Goal: Task Accomplishment & Management: Use online tool/utility

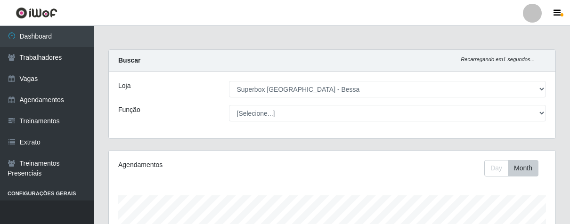
select select "206"
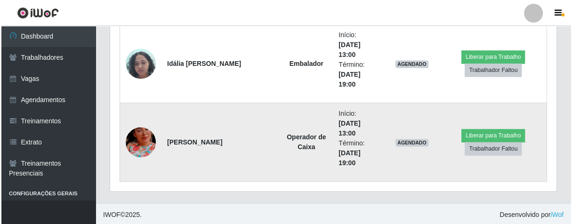
scroll to position [1019, 0]
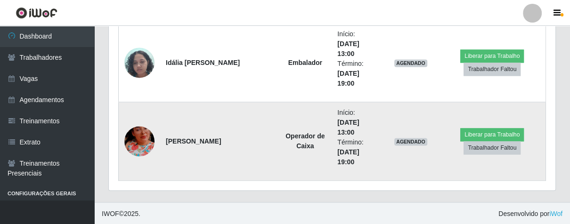
click at [148, 144] on img at bounding box center [139, 141] width 30 height 54
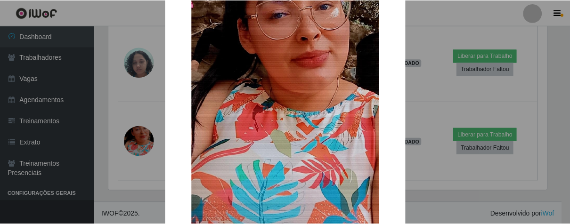
scroll to position [193, 0]
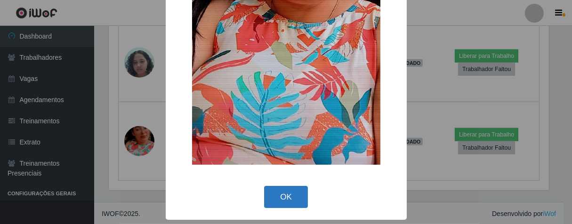
click at [280, 201] on button "OK" at bounding box center [286, 197] width 44 height 22
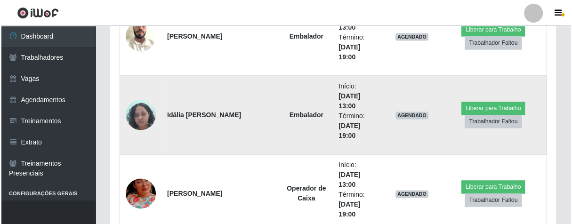
scroll to position [914, 0]
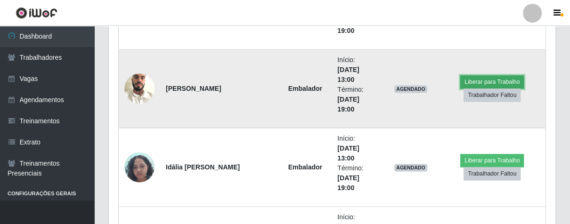
click at [489, 75] on button "Liberar para Trabalho" at bounding box center [492, 81] width 64 height 13
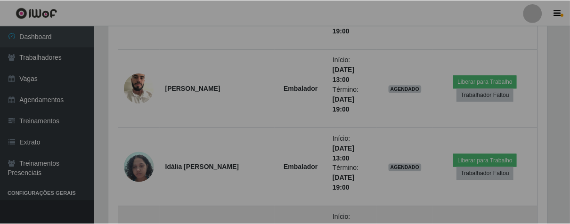
scroll to position [195, 441]
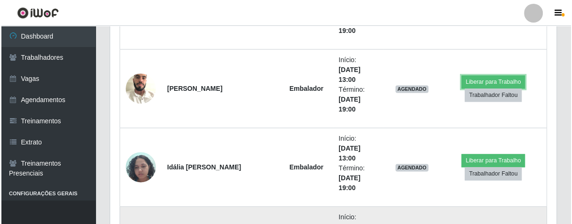
scroll to position [195, 446]
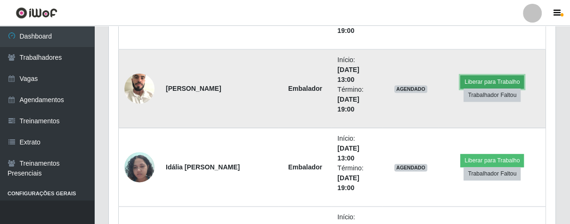
click at [498, 75] on button "Liberar para Trabalho" at bounding box center [492, 81] width 64 height 13
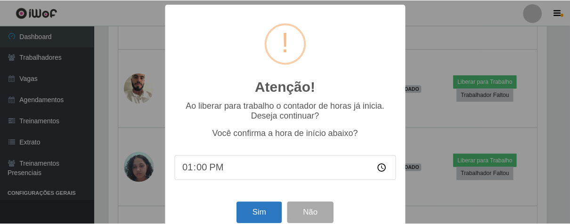
scroll to position [21, 0]
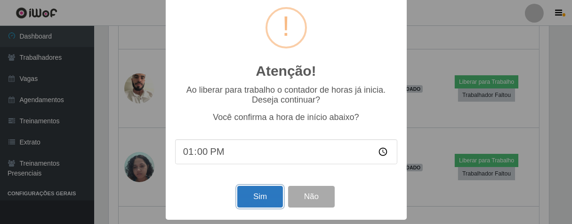
click at [265, 191] on button "Sim" at bounding box center [260, 197] width 46 height 22
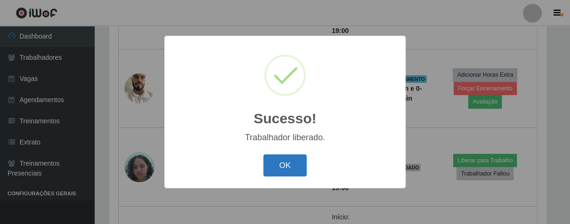
scroll to position [195, 441]
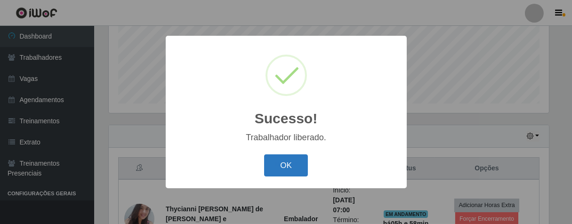
click at [293, 170] on button "OK" at bounding box center [286, 166] width 44 height 22
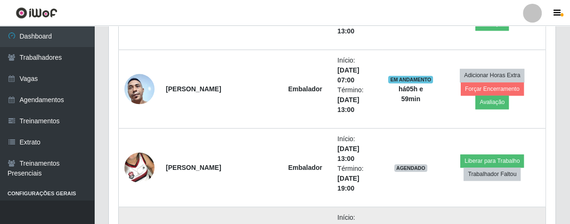
scroll to position [809, 0]
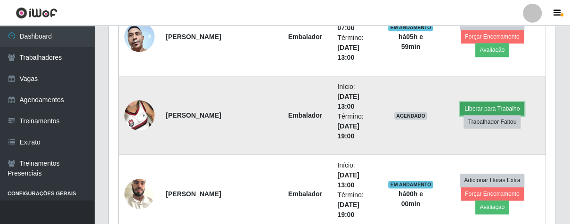
click at [479, 106] on button "Liberar para Trabalho" at bounding box center [492, 108] width 64 height 13
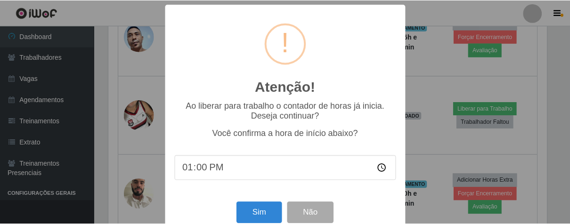
scroll to position [21, 0]
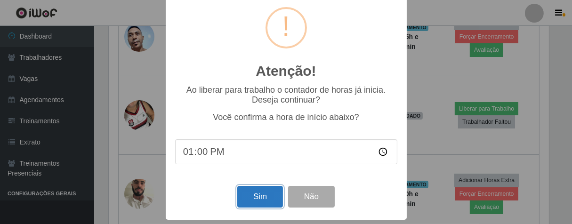
click at [246, 191] on button "Sim" at bounding box center [260, 197] width 46 height 22
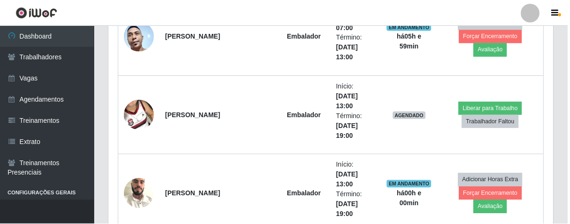
scroll to position [233, 0]
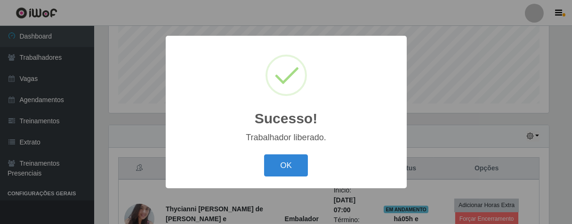
click at [264, 155] on button "OK" at bounding box center [286, 166] width 44 height 22
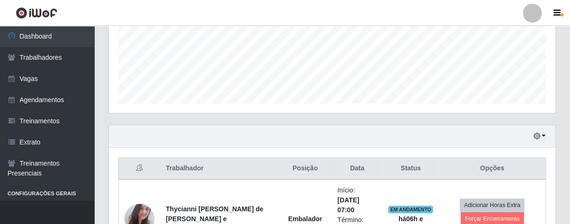
scroll to position [390, 0]
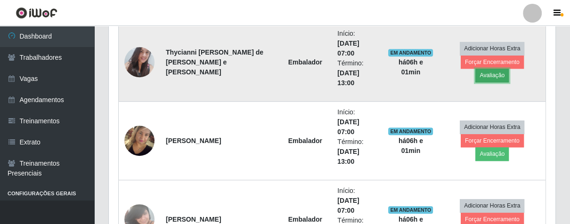
click at [506, 69] on button "Avaliação" at bounding box center [491, 75] width 33 height 13
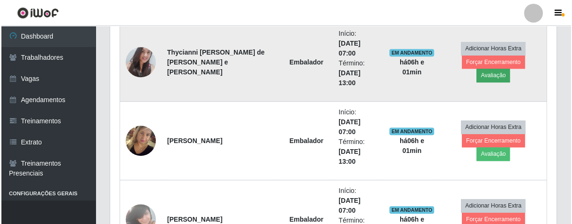
scroll to position [195, 441]
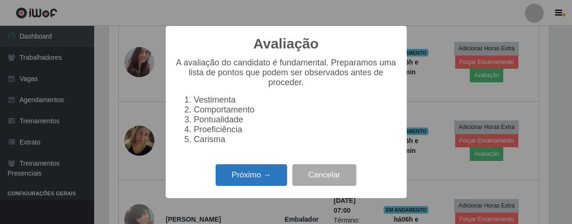
click at [253, 174] on button "Próximo →" at bounding box center [252, 175] width 72 height 22
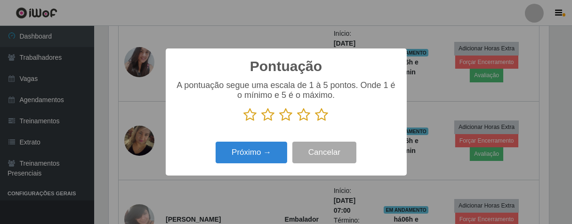
scroll to position [470935, 470690]
drag, startPoint x: 322, startPoint y: 120, endPoint x: 238, endPoint y: 145, distance: 87.5
click at [319, 122] on icon at bounding box center [322, 115] width 13 height 14
click at [316, 122] on input "radio" at bounding box center [316, 122] width 0 height 0
click at [280, 142] on div "Próximo → Cancelar" at bounding box center [286, 152] width 222 height 27
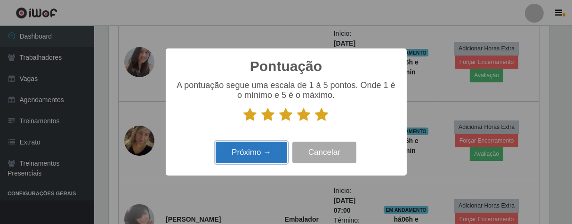
click at [273, 150] on button "Próximo →" at bounding box center [252, 153] width 72 height 22
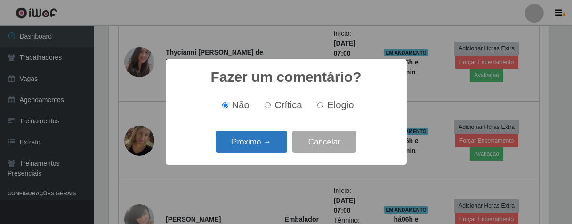
click at [273, 144] on button "Próximo →" at bounding box center [252, 142] width 72 height 22
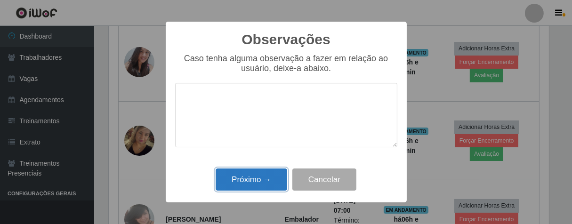
click at [271, 181] on button "Próximo →" at bounding box center [252, 180] width 72 height 22
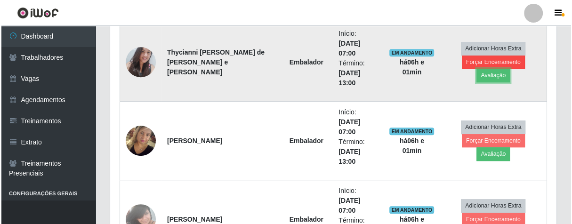
scroll to position [195, 446]
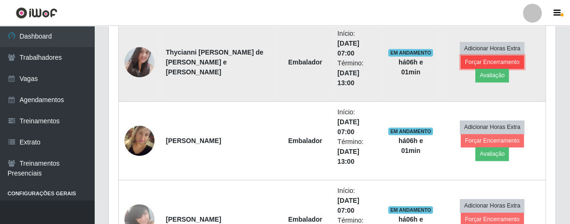
click at [471, 68] on button "Forçar Encerramento" at bounding box center [492, 62] width 63 height 13
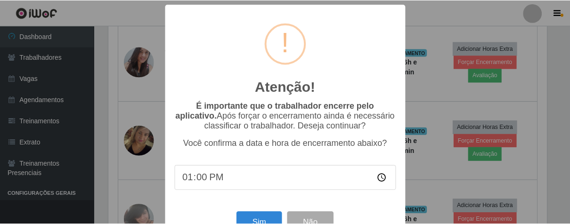
scroll to position [33, 0]
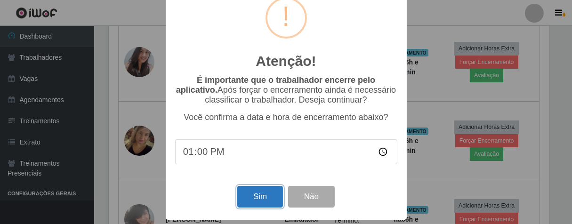
click at [259, 201] on button "Sim" at bounding box center [260, 197] width 46 height 22
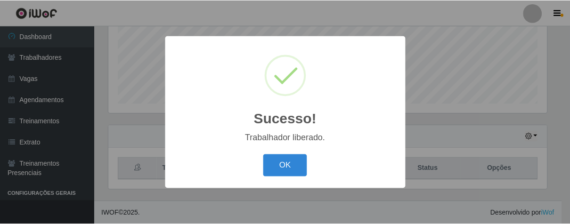
scroll to position [195, 441]
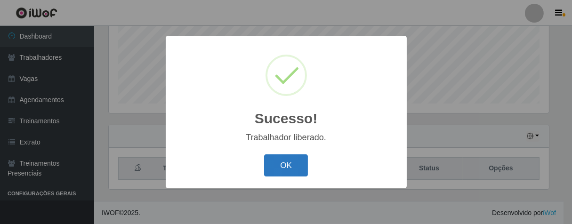
click at [288, 176] on button "OK" at bounding box center [286, 166] width 44 height 22
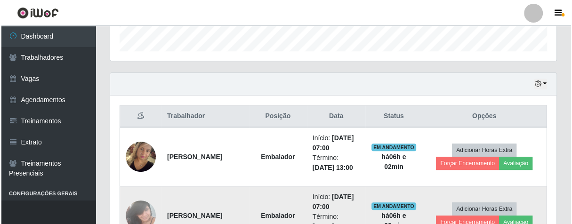
scroll to position [390, 0]
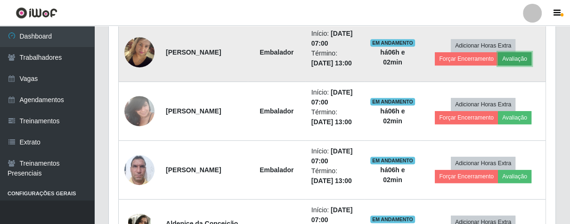
click at [515, 58] on button "Avaliação" at bounding box center [514, 58] width 33 height 13
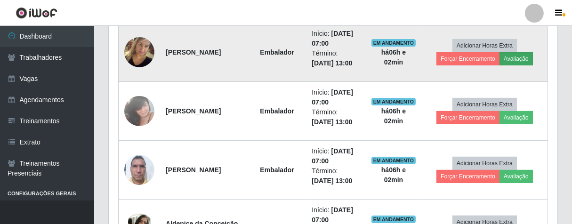
scroll to position [195, 441]
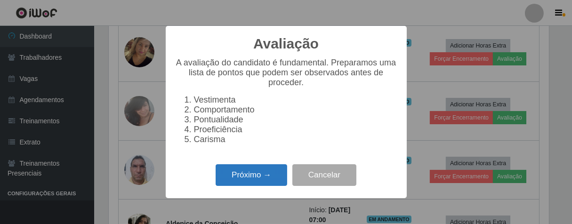
click at [268, 181] on button "Próximo →" at bounding box center [252, 175] width 72 height 22
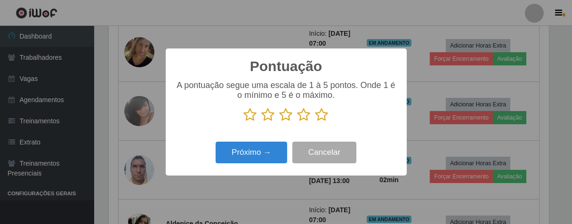
click at [326, 120] on icon at bounding box center [322, 115] width 13 height 14
click at [316, 122] on input "radio" at bounding box center [316, 122] width 0 height 0
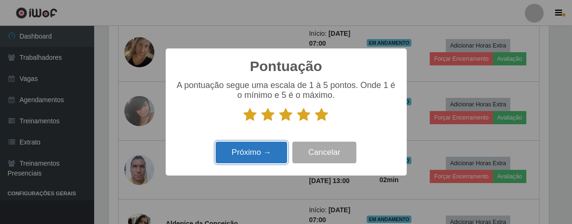
click at [273, 147] on button "Próximo →" at bounding box center [252, 153] width 72 height 22
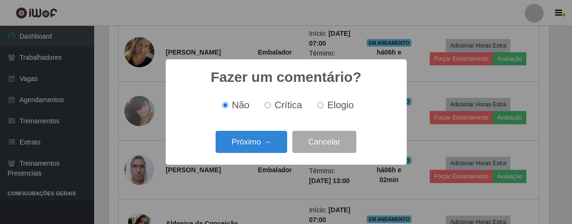
click at [323, 105] on input "Elogio" at bounding box center [321, 105] width 6 height 6
radio input "true"
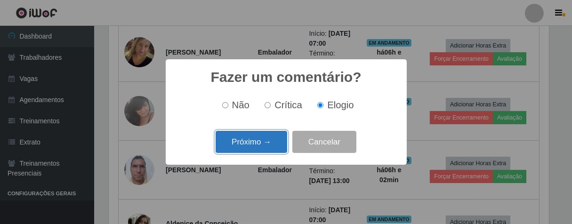
click at [265, 139] on button "Próximo →" at bounding box center [252, 142] width 72 height 22
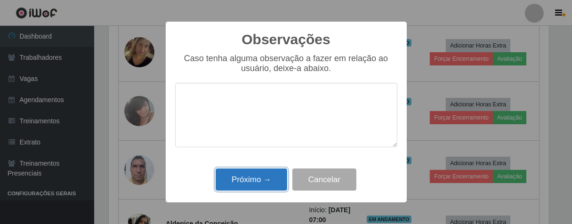
click at [256, 188] on button "Próximo →" at bounding box center [252, 180] width 72 height 22
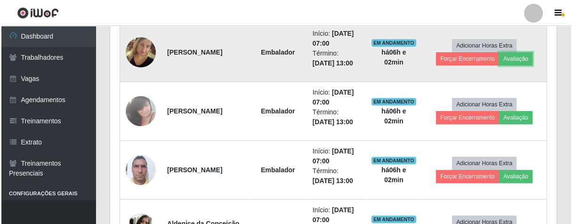
scroll to position [195, 446]
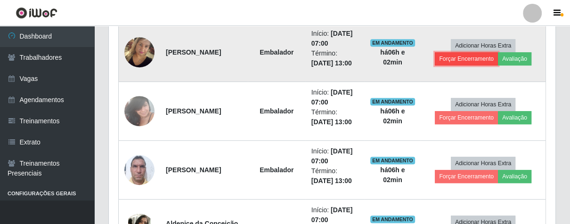
click at [472, 57] on button "Forçar Encerramento" at bounding box center [466, 58] width 63 height 13
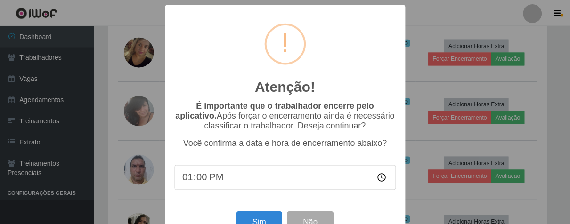
scroll to position [33, 0]
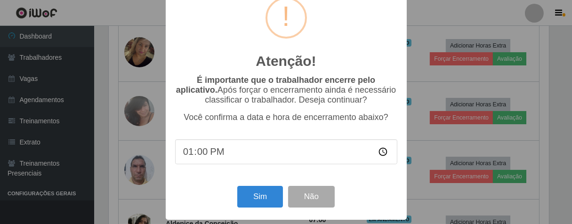
click at [245, 185] on div "Sim Não" at bounding box center [286, 196] width 222 height 27
click at [246, 191] on button "Sim" at bounding box center [260, 197] width 46 height 22
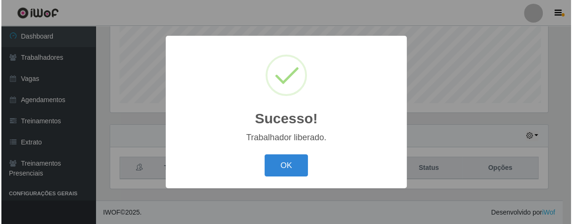
scroll to position [0, 0]
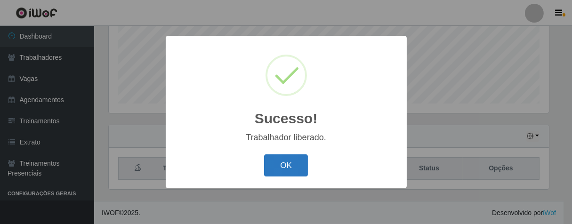
click at [284, 167] on button "OK" at bounding box center [286, 166] width 44 height 22
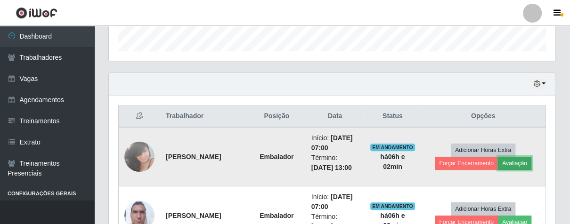
click at [510, 163] on button "Avaliação" at bounding box center [514, 163] width 33 height 13
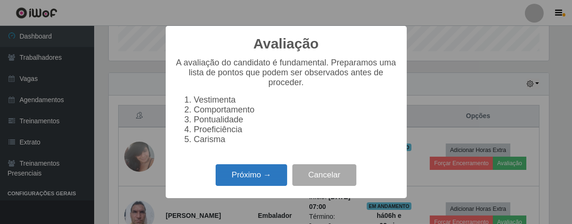
click at [266, 180] on button "Próximo →" at bounding box center [252, 175] width 72 height 22
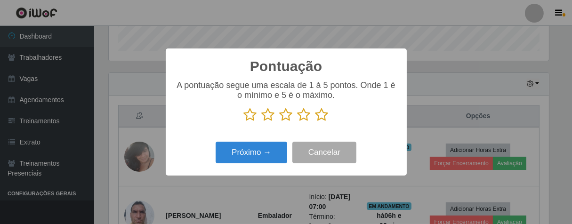
click at [320, 119] on icon at bounding box center [322, 115] width 13 height 14
click at [316, 122] on input "radio" at bounding box center [316, 122] width 0 height 0
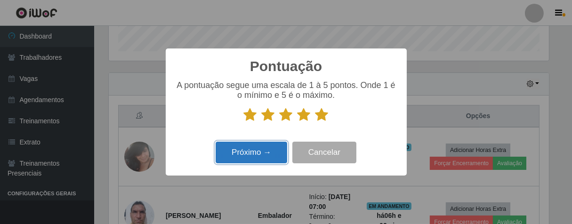
click at [275, 151] on button "Próximo →" at bounding box center [252, 153] width 72 height 22
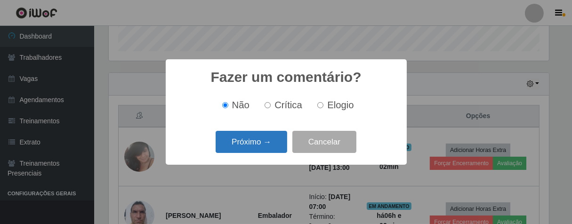
click at [281, 142] on button "Próximo →" at bounding box center [252, 142] width 72 height 22
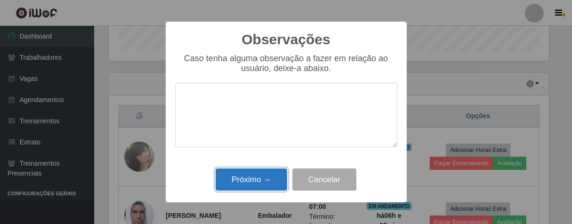
click at [264, 179] on button "Próximo →" at bounding box center [252, 180] width 72 height 22
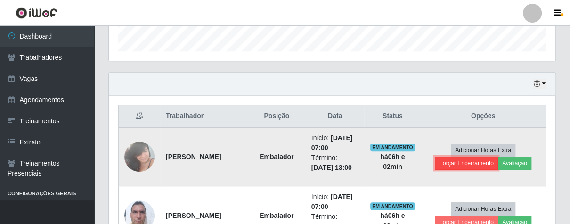
click at [452, 163] on button "Forçar Encerramento" at bounding box center [466, 163] width 63 height 13
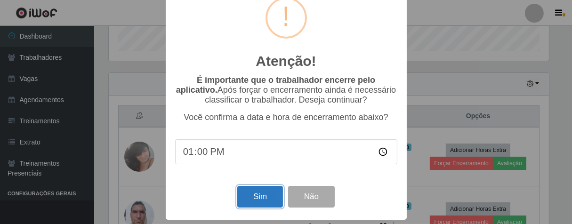
click at [256, 201] on button "Sim" at bounding box center [260, 197] width 46 height 22
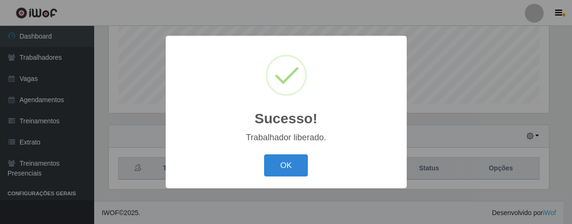
drag, startPoint x: 293, startPoint y: 161, endPoint x: 299, endPoint y: 142, distance: 19.2
click at [292, 161] on button "OK" at bounding box center [286, 166] width 44 height 22
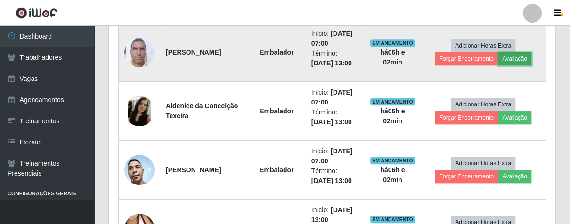
click at [517, 56] on button "Avaliação" at bounding box center [514, 58] width 33 height 13
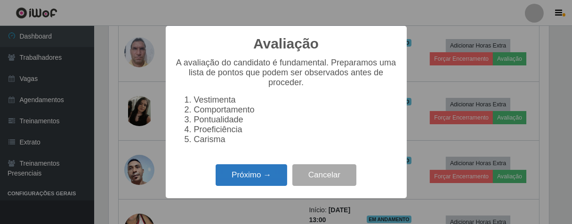
click at [240, 179] on button "Próximo →" at bounding box center [252, 175] width 72 height 22
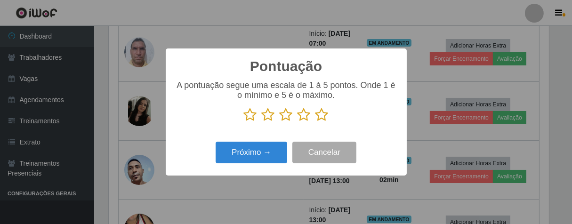
click at [324, 112] on icon at bounding box center [322, 115] width 13 height 14
click at [316, 122] on input "radio" at bounding box center [316, 122] width 0 height 0
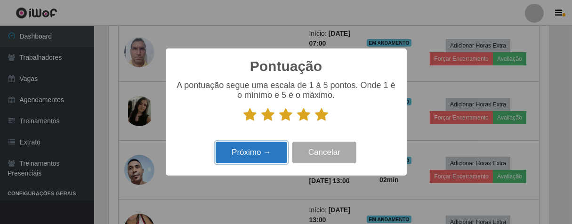
click at [281, 147] on button "Próximo →" at bounding box center [252, 153] width 72 height 22
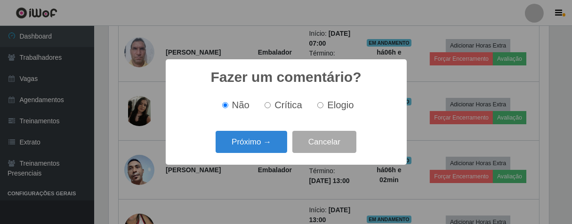
click at [325, 102] on label "Elogio" at bounding box center [334, 105] width 40 height 11
click at [324, 102] on input "Elogio" at bounding box center [321, 105] width 6 height 6
radio input "true"
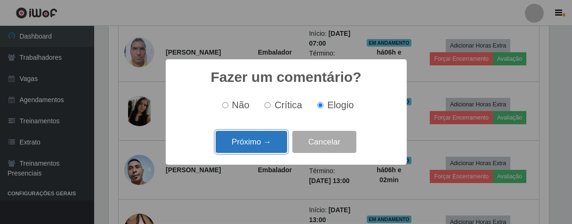
click at [254, 138] on button "Próximo →" at bounding box center [252, 142] width 72 height 22
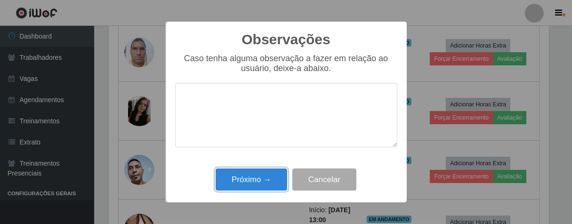
drag, startPoint x: 273, startPoint y: 176, endPoint x: 346, endPoint y: 111, distance: 97.8
click at [274, 176] on button "Próximo →" at bounding box center [252, 180] width 72 height 22
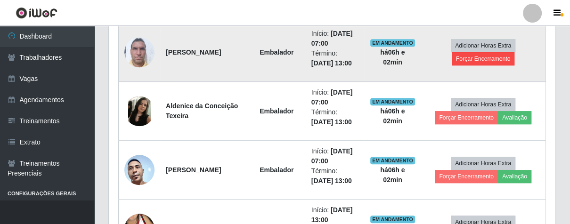
click at [452, 58] on td "Adicionar Horas Extra Forçar Encerramento" at bounding box center [483, 52] width 125 height 59
click at [471, 57] on button "Forçar Encerramento" at bounding box center [483, 58] width 63 height 13
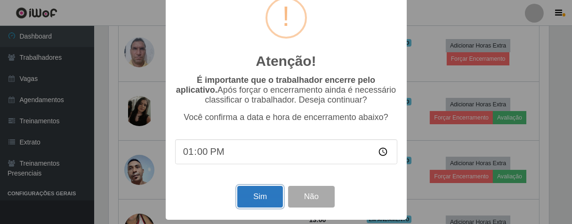
click at [264, 200] on button "Sim" at bounding box center [260, 197] width 46 height 22
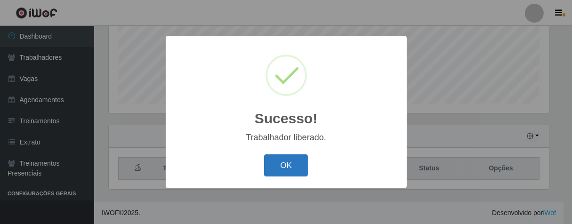
click at [286, 160] on button "OK" at bounding box center [286, 166] width 44 height 22
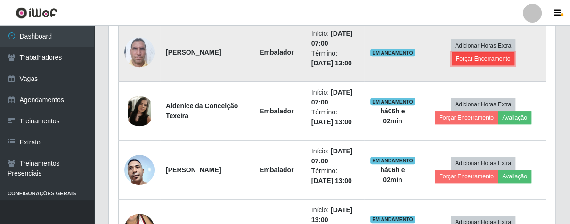
click at [475, 62] on button "Forçar Encerramento" at bounding box center [483, 58] width 63 height 13
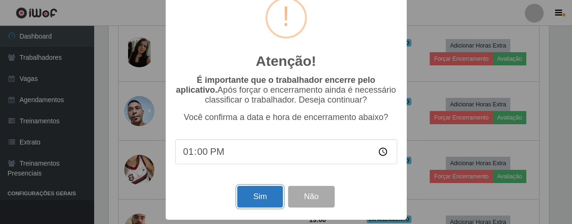
click at [260, 196] on button "Sim" at bounding box center [260, 197] width 46 height 22
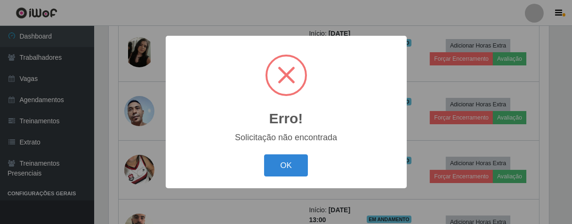
click at [285, 149] on div "Erro! × Solicitação não encontrada OK Cancel" at bounding box center [286, 112] width 241 height 153
click at [289, 164] on button "OK" at bounding box center [286, 166] width 44 height 22
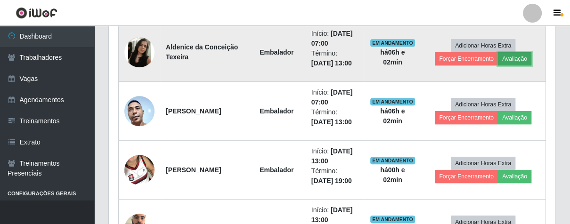
click at [516, 60] on button "Avaliação" at bounding box center [514, 58] width 33 height 13
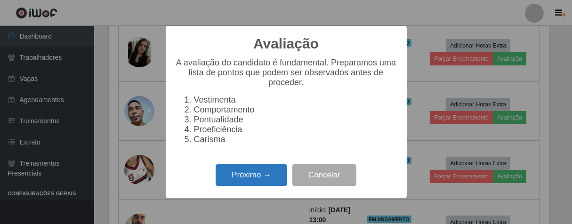
click at [270, 175] on button "Próximo →" at bounding box center [252, 175] width 72 height 22
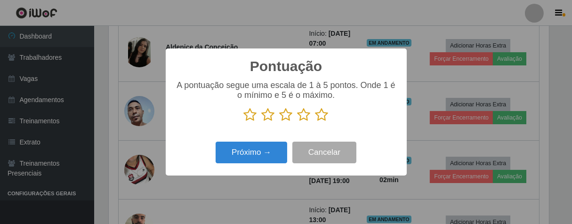
drag, startPoint x: 321, startPoint y: 120, endPoint x: 314, endPoint y: 123, distance: 7.6
click at [321, 120] on icon at bounding box center [322, 115] width 13 height 14
click at [316, 122] on input "radio" at bounding box center [316, 122] width 0 height 0
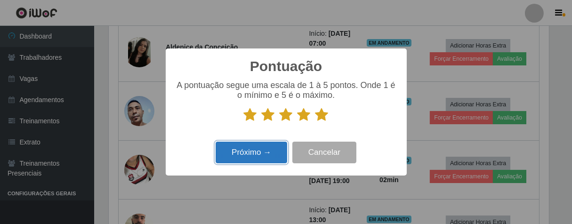
click at [258, 152] on button "Próximo →" at bounding box center [252, 153] width 72 height 22
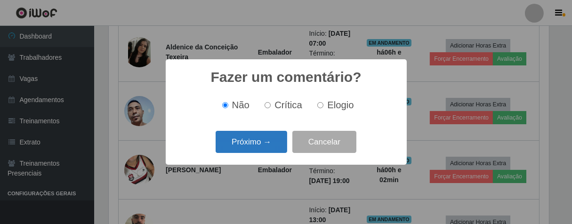
drag, startPoint x: 320, startPoint y: 105, endPoint x: 282, endPoint y: 133, distance: 47.6
click at [320, 106] on input "Elogio" at bounding box center [321, 105] width 6 height 6
radio input "true"
click at [260, 149] on button "Próximo →" at bounding box center [252, 142] width 72 height 22
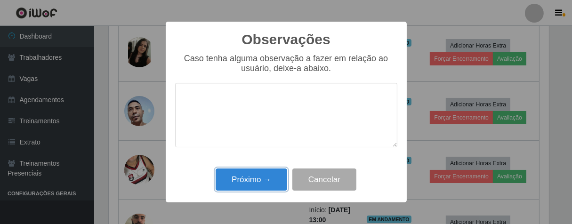
drag, startPoint x: 269, startPoint y: 177, endPoint x: 314, endPoint y: 127, distance: 67.1
click at [270, 177] on button "Próximo →" at bounding box center [252, 180] width 72 height 22
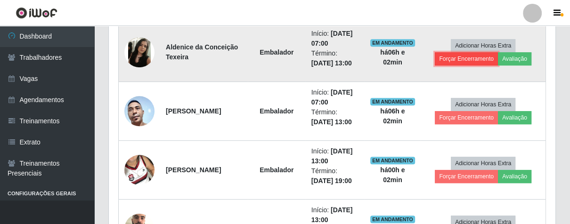
click at [441, 62] on button "Forçar Encerramento" at bounding box center [466, 58] width 63 height 13
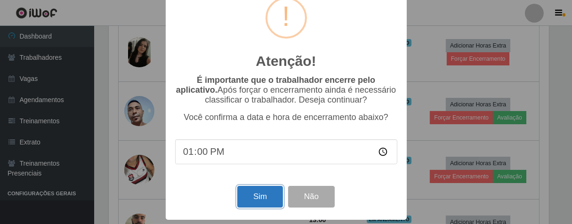
click at [255, 194] on button "Sim" at bounding box center [260, 197] width 46 height 22
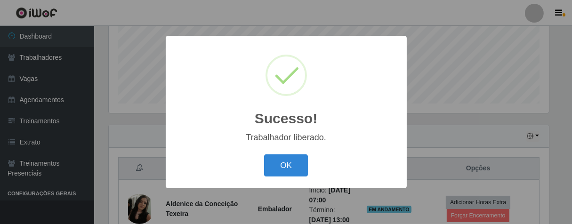
click at [300, 155] on div "OK Cancel" at bounding box center [286, 165] width 222 height 27
click at [287, 166] on button "OK" at bounding box center [286, 166] width 44 height 22
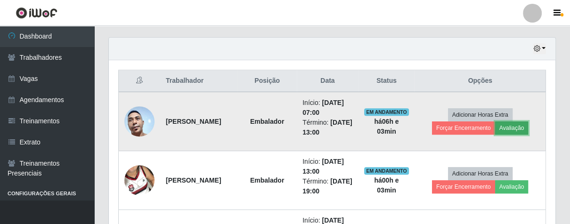
click at [521, 133] on button "Avaliação" at bounding box center [511, 128] width 33 height 13
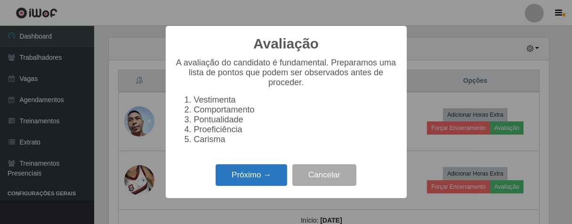
click at [264, 179] on button "Próximo →" at bounding box center [252, 175] width 72 height 22
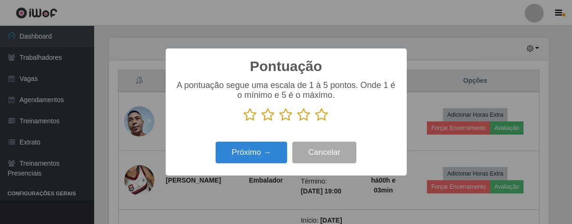
click at [322, 114] on icon at bounding box center [322, 115] width 13 height 14
click at [316, 122] on input "radio" at bounding box center [316, 122] width 0 height 0
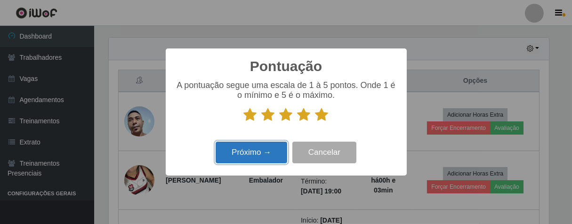
click at [273, 154] on button "Próximo →" at bounding box center [252, 153] width 72 height 22
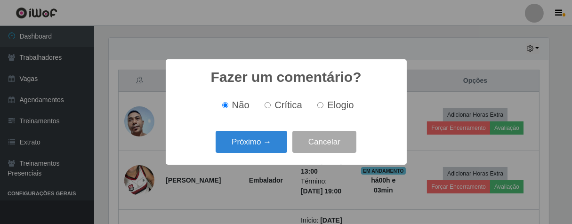
click at [324, 108] on label "Elogio" at bounding box center [334, 105] width 40 height 11
click at [324, 108] on input "Elogio" at bounding box center [321, 105] width 6 height 6
radio input "true"
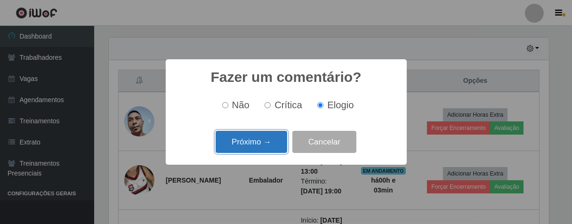
click at [267, 142] on button "Próximo →" at bounding box center [252, 142] width 72 height 22
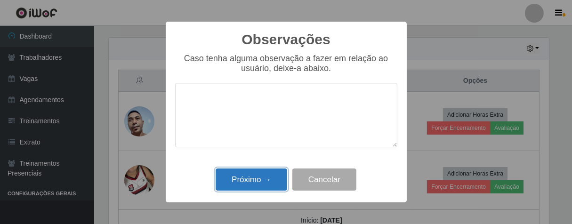
click at [272, 184] on button "Próximo →" at bounding box center [252, 180] width 72 height 22
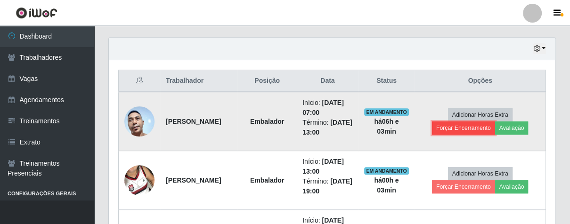
click at [464, 131] on button "Forçar Encerramento" at bounding box center [463, 128] width 63 height 13
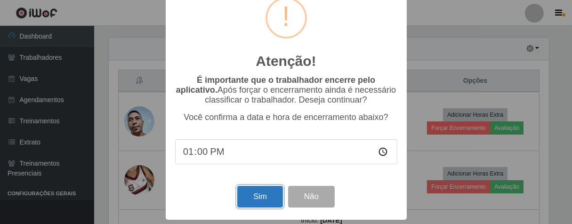
click at [263, 195] on button "Sim" at bounding box center [260, 197] width 46 height 22
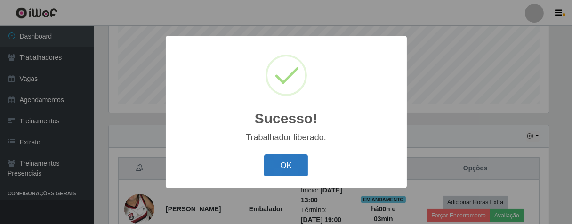
click at [283, 161] on button "OK" at bounding box center [286, 166] width 44 height 22
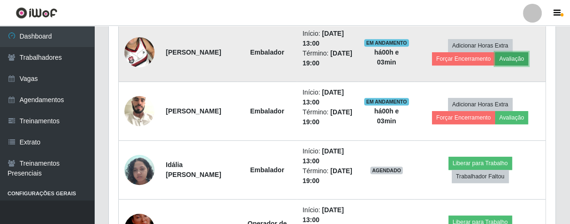
click at [516, 61] on button "Avaliação" at bounding box center [511, 58] width 33 height 13
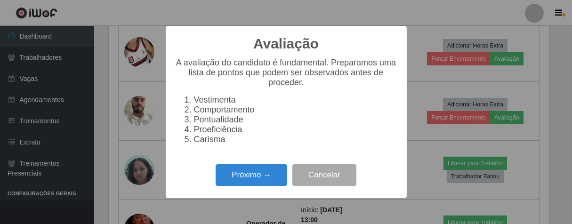
click at [411, 8] on div "Avaliação × A avaliação do candidato é fundamental. Preparamos uma lista de pon…" at bounding box center [286, 112] width 572 height 224
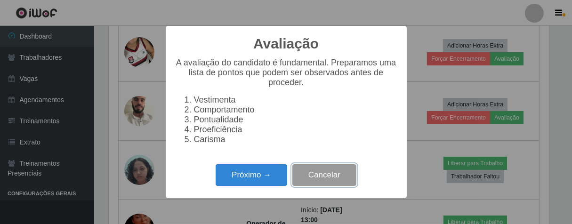
click at [318, 187] on button "Cancelar" at bounding box center [325, 175] width 64 height 22
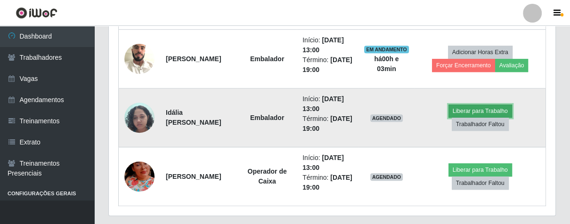
click at [460, 110] on button "Liberar para Trabalho" at bounding box center [481, 111] width 64 height 13
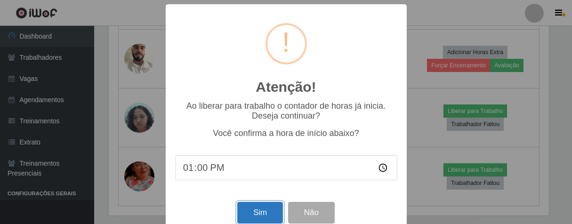
click at [256, 218] on button "Sim" at bounding box center [260, 213] width 46 height 22
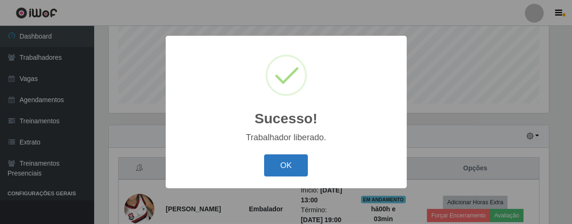
click at [298, 164] on button "OK" at bounding box center [286, 166] width 44 height 22
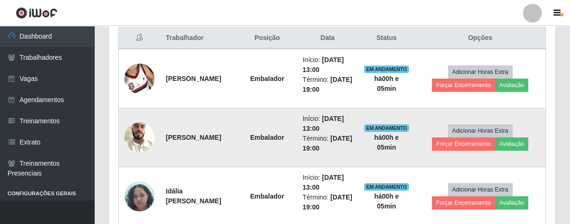
scroll to position [468, 0]
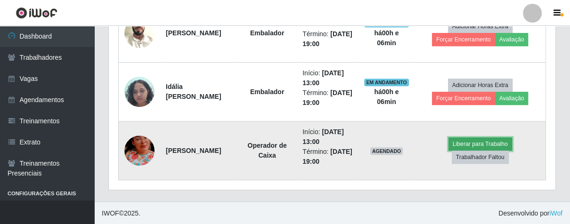
click at [466, 145] on button "Liberar para Trabalho" at bounding box center [481, 144] width 64 height 13
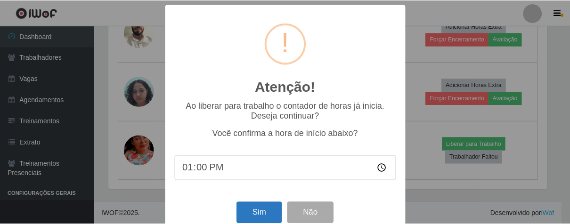
scroll to position [21, 0]
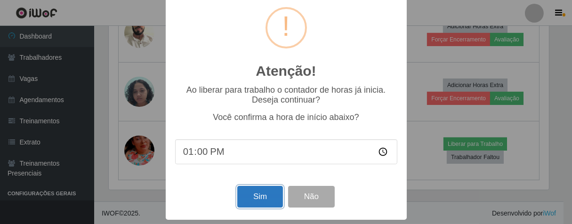
click at [252, 205] on button "Sim" at bounding box center [260, 197] width 46 height 22
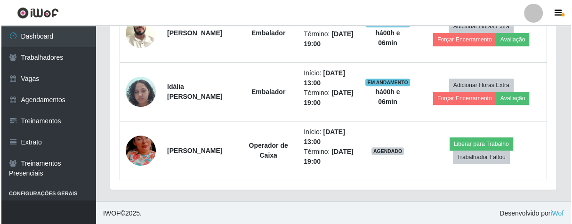
scroll to position [195, 441]
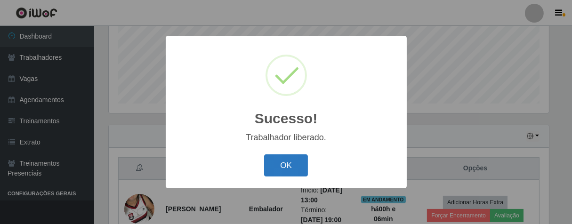
click at [278, 170] on button "OK" at bounding box center [286, 166] width 44 height 22
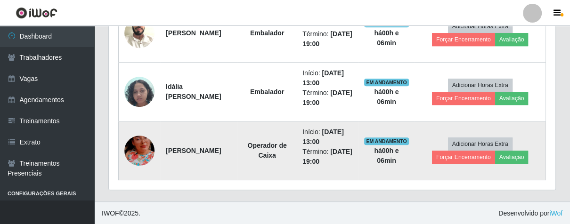
scroll to position [364, 0]
